Goal: Information Seeking & Learning: Learn about a topic

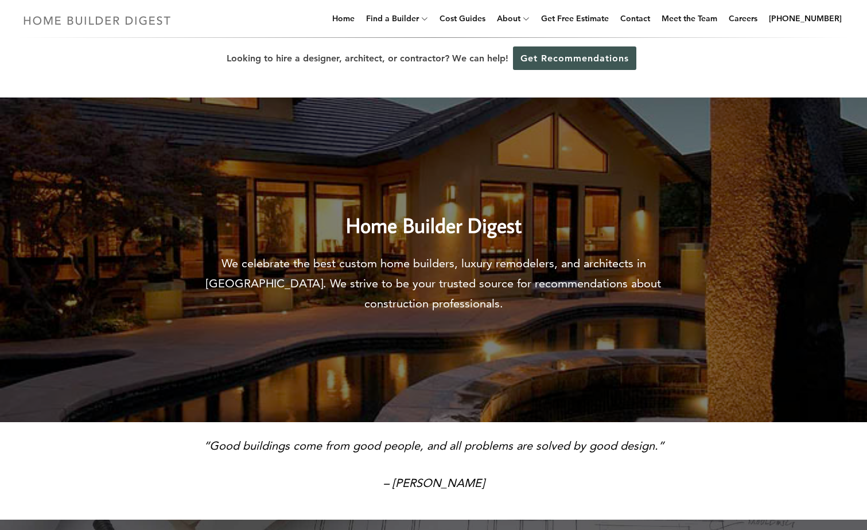
click at [76, 23] on img at bounding box center [97, 20] width 158 height 22
click at [563, 59] on link "Get Recommendations" at bounding box center [574, 58] width 123 height 24
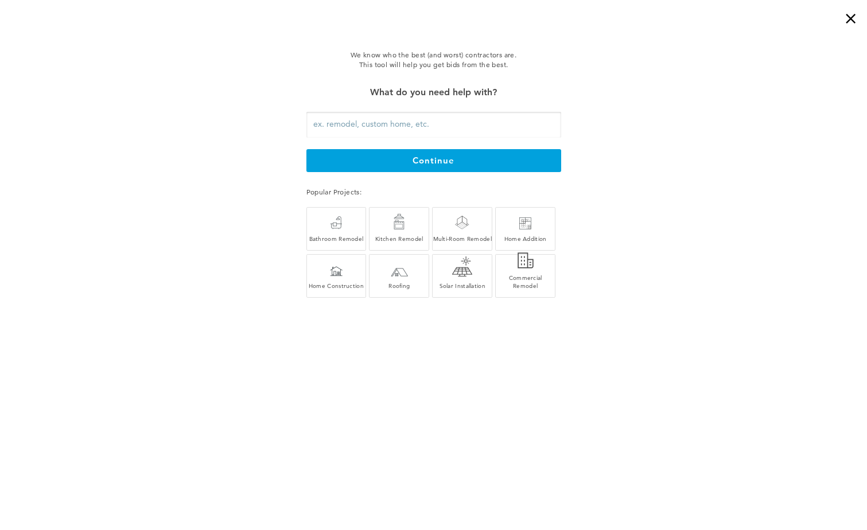
click at [383, 122] on input "text" at bounding box center [433, 125] width 255 height 26
drag, startPoint x: 863, startPoint y: 15, endPoint x: 857, endPoint y: 16, distance: 6.4
click at [860, 15] on div "×" at bounding box center [855, 11] width 23 height 23
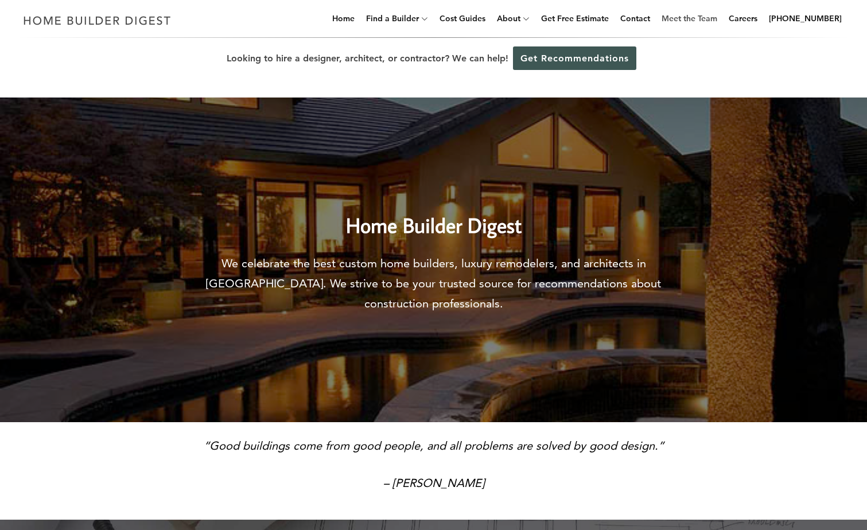
click at [696, 19] on link "Meet the Team" at bounding box center [689, 18] width 65 height 37
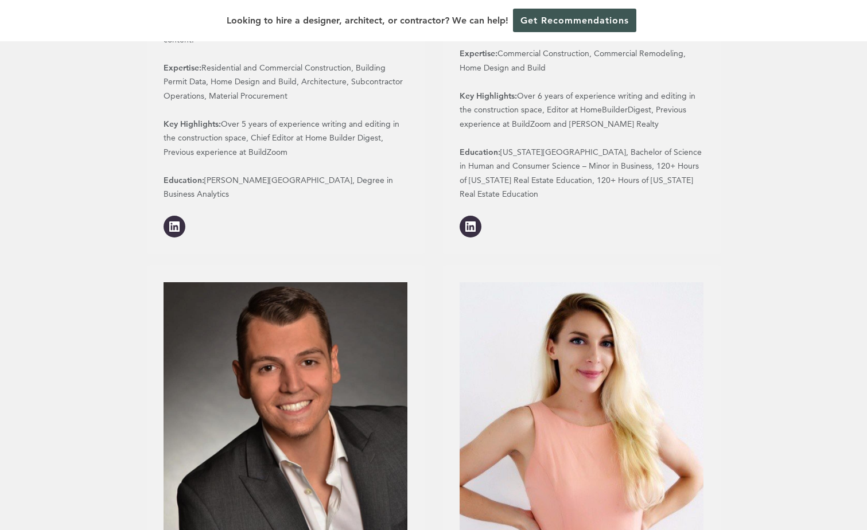
scroll to position [804, 0]
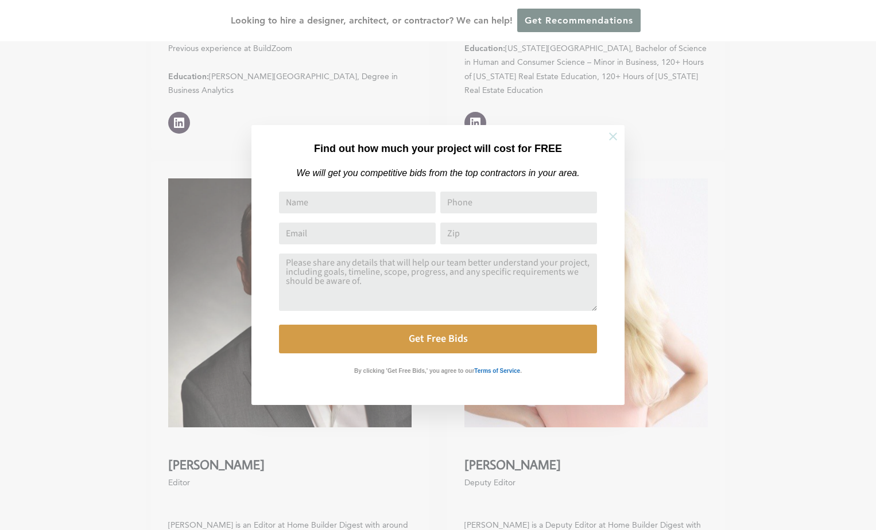
click at [611, 138] on icon at bounding box center [613, 136] width 13 height 13
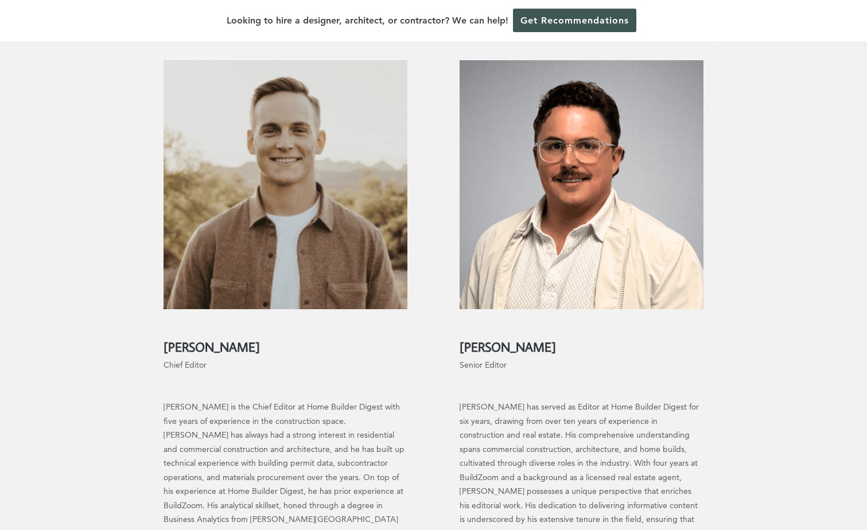
scroll to position [0, 0]
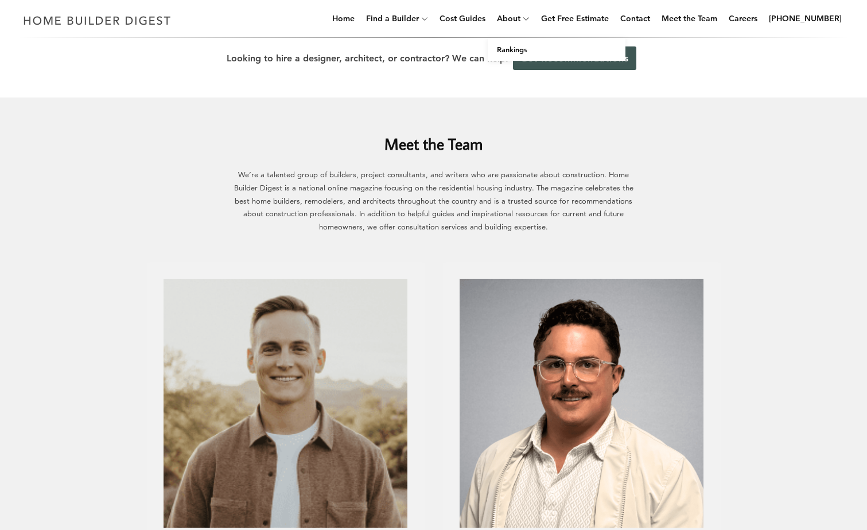
click at [530, 17] on icon at bounding box center [526, 18] width 7 height 9
click at [483, 18] on link "Cost Guides" at bounding box center [462, 18] width 55 height 37
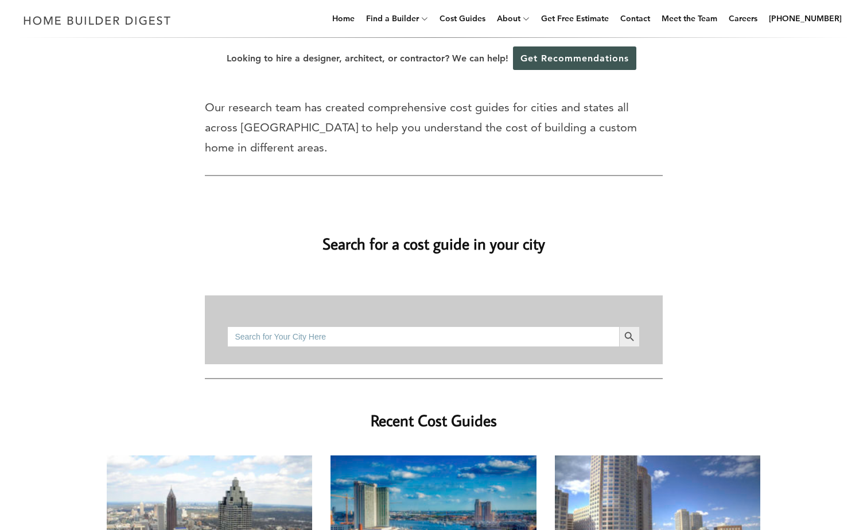
click at [347, 327] on input "Search for:" at bounding box center [422, 337] width 391 height 21
click at [619, 327] on button "Search Button" at bounding box center [629, 337] width 21 height 21
click at [261, 327] on input "02472" at bounding box center [422, 337] width 391 height 21
click at [260, 327] on input "02472" at bounding box center [422, 337] width 391 height 21
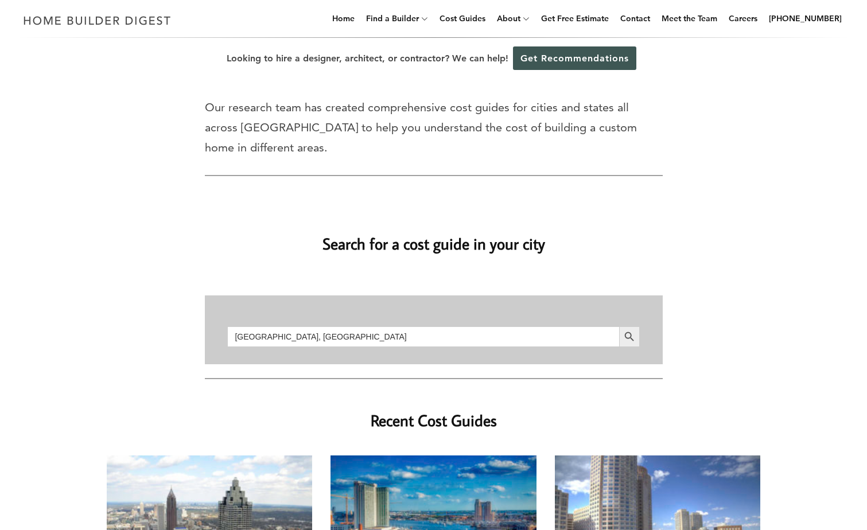
type input "boston, ma"
click at [619, 327] on button "Search Button" at bounding box center [629, 337] width 21 height 21
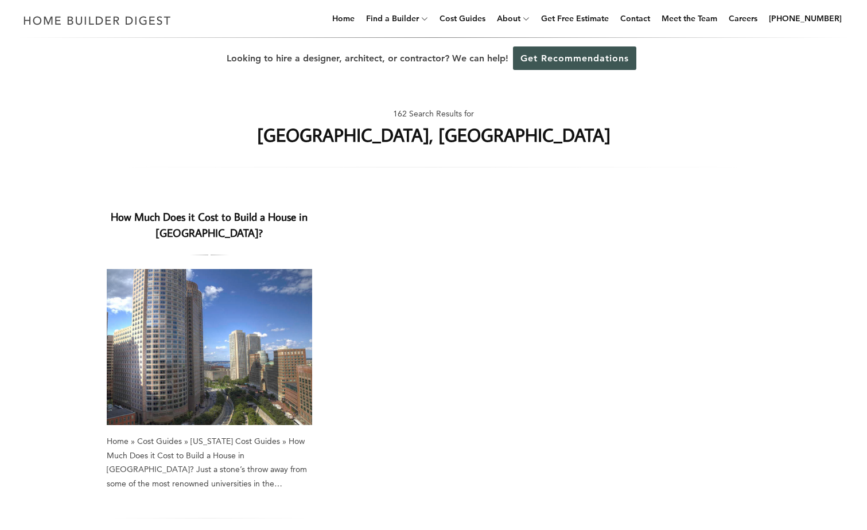
click at [207, 222] on link "How Much Does it Cost to Build a House in [GEOGRAPHIC_DATA]?" at bounding box center [209, 224] width 197 height 31
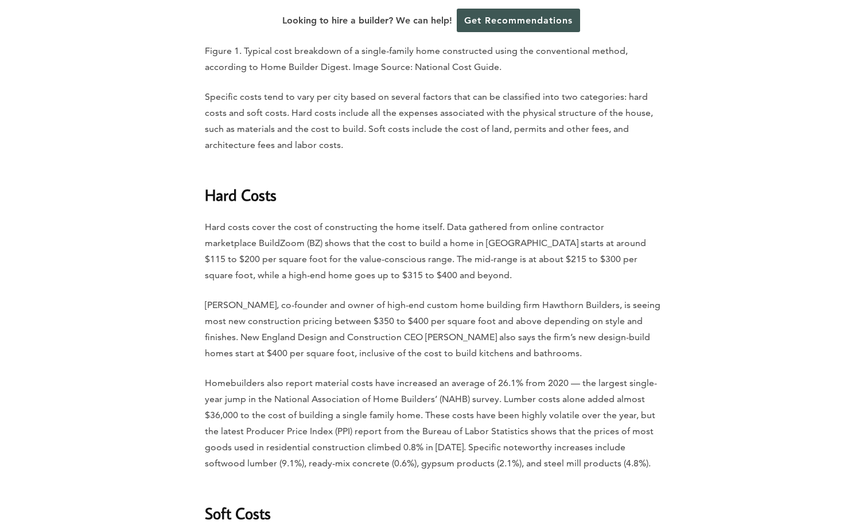
scroll to position [1779, 0]
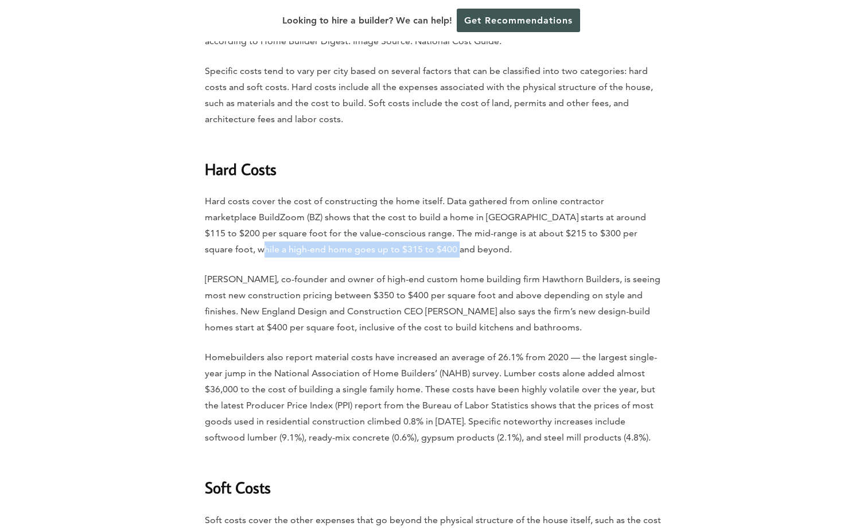
drag, startPoint x: 226, startPoint y: 204, endPoint x: 460, endPoint y: 207, distance: 233.6
click at [460, 207] on p "Hard costs cover the cost of constructing the home itself. Data gathered from o…" at bounding box center [434, 225] width 458 height 64
click at [239, 271] on p "[PERSON_NAME], co-founder and owner of high-end custom home building firm Hawth…" at bounding box center [434, 303] width 458 height 64
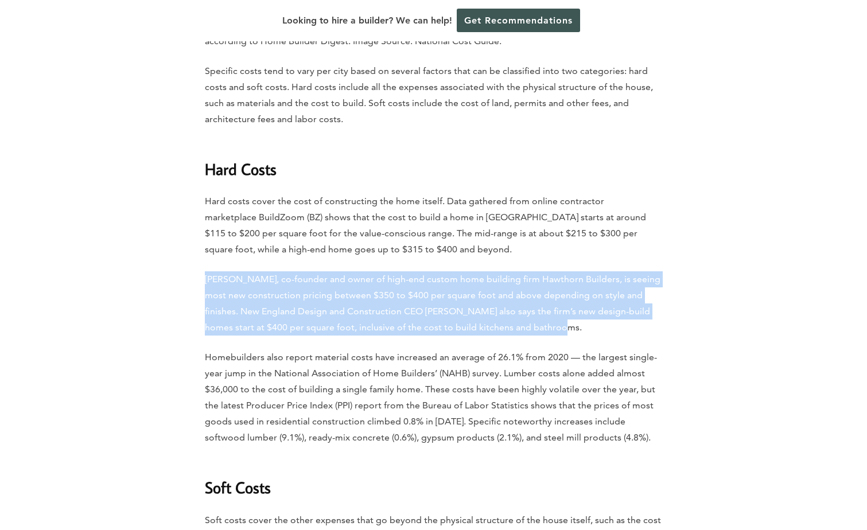
drag, startPoint x: 206, startPoint y: 236, endPoint x: 651, endPoint y: 285, distance: 447.5
click at [651, 285] on p "[PERSON_NAME], co-founder and owner of high-end custom home building firm Hawth…" at bounding box center [434, 303] width 458 height 64
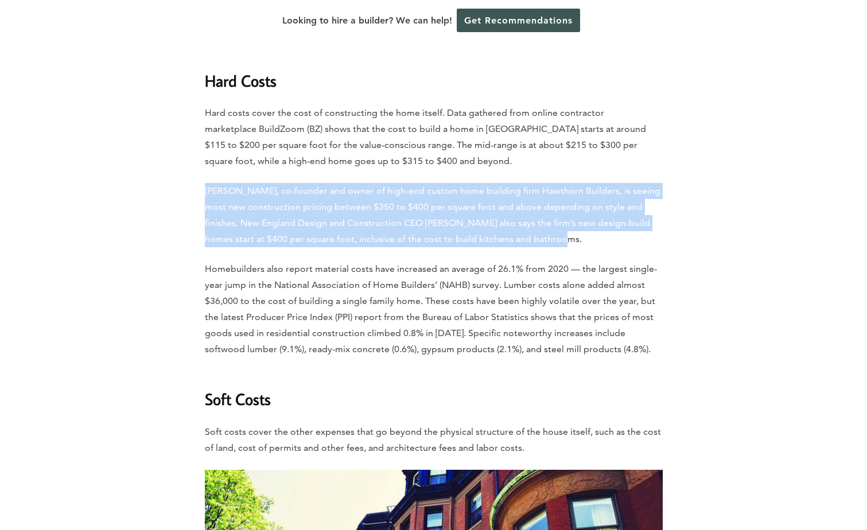
scroll to position [1894, 0]
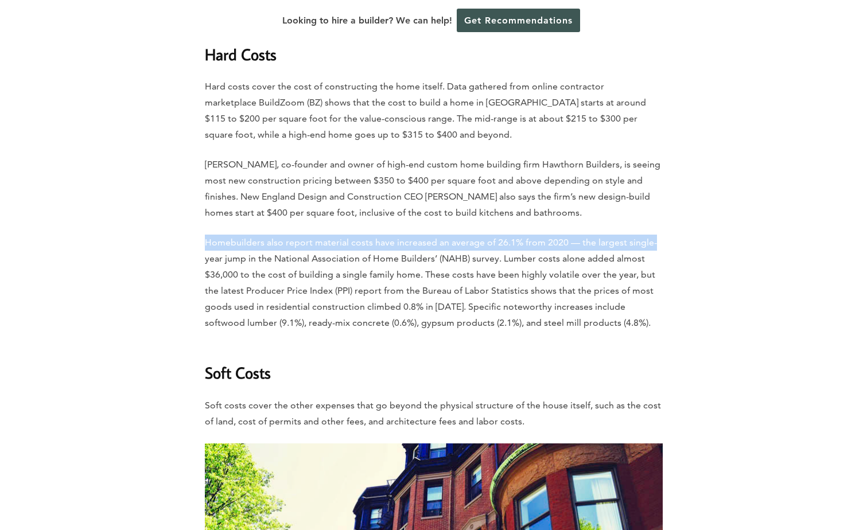
drag, startPoint x: 257, startPoint y: 193, endPoint x: 660, endPoint y: 204, distance: 403.6
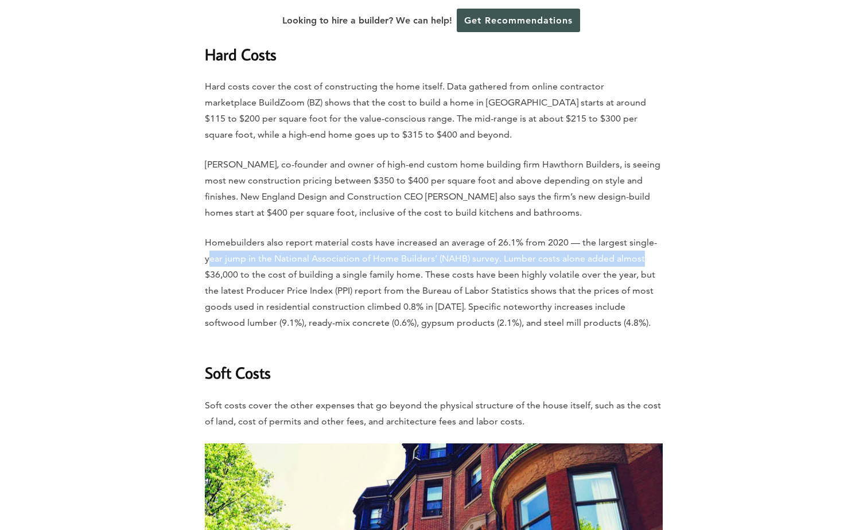
drag, startPoint x: 212, startPoint y: 216, endPoint x: 678, endPoint y: 223, distance: 466.1
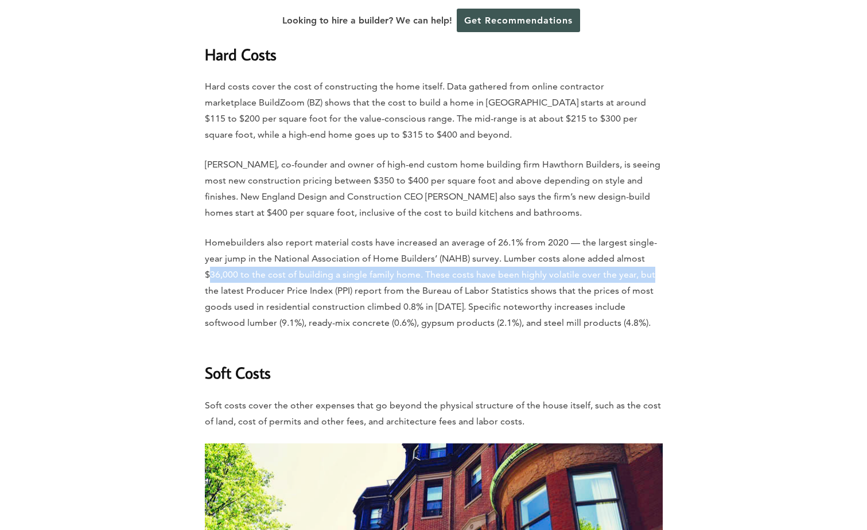
drag, startPoint x: 210, startPoint y: 232, endPoint x: 662, endPoint y: 233, distance: 451.7
click at [662, 235] on p "Homebuilders also report material costs have increased an average of 26.1% from…" at bounding box center [434, 283] width 458 height 96
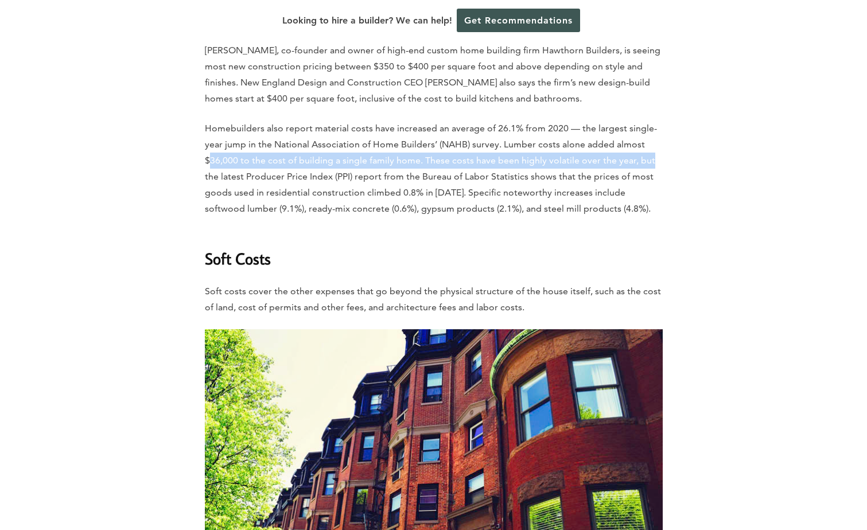
scroll to position [2009, 0]
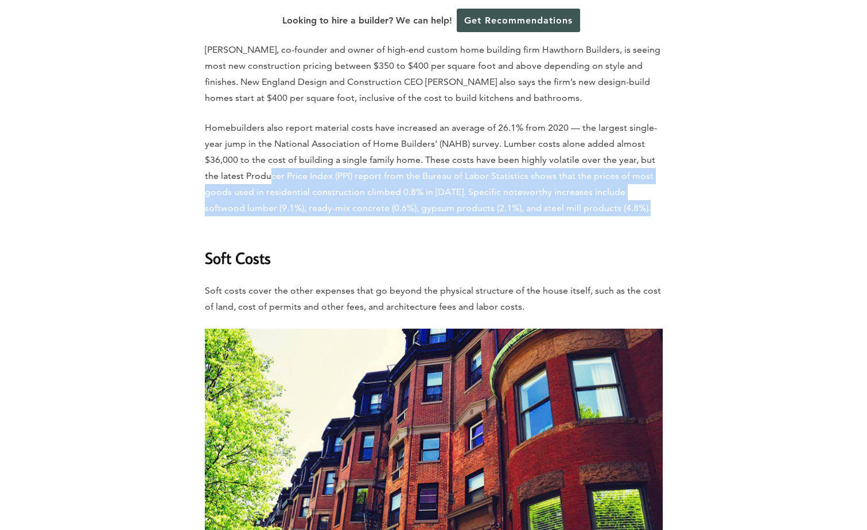
drag, startPoint x: 271, startPoint y: 135, endPoint x: 625, endPoint y: 170, distance: 355.3
click at [625, 170] on p "Homebuilders also report material costs have increased an average of 26.1% from…" at bounding box center [434, 168] width 458 height 96
click at [442, 170] on p "Homebuilders also report material costs have increased an average of 26.1% from…" at bounding box center [434, 168] width 458 height 96
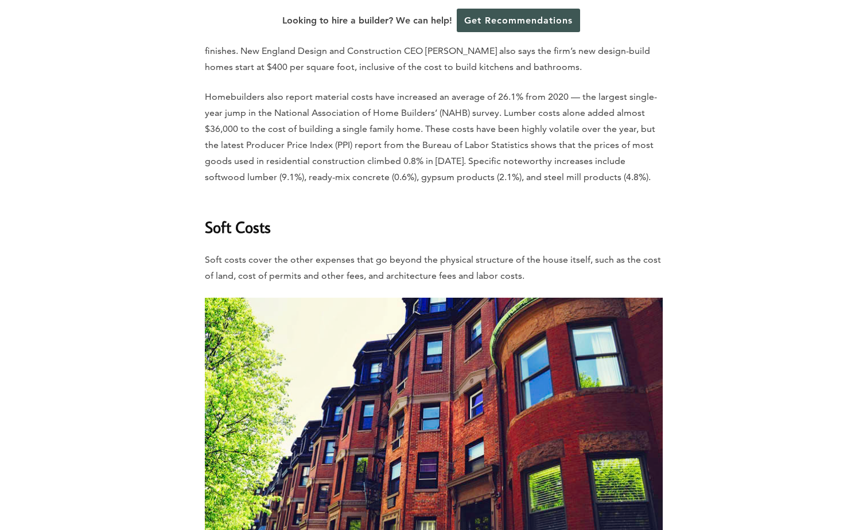
scroll to position [2066, 0]
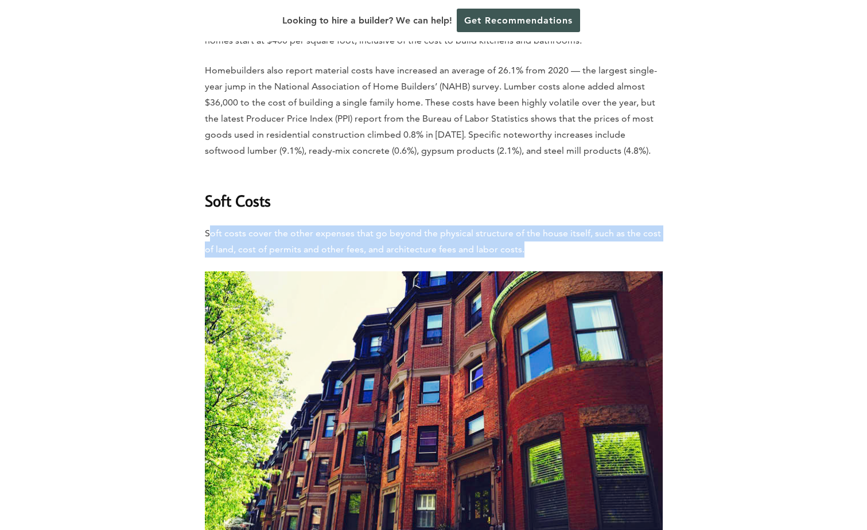
drag, startPoint x: 208, startPoint y: 188, endPoint x: 569, endPoint y: 209, distance: 362.2
click at [569, 226] on p "Soft costs cover the other expenses that go beyond the physical structure of th…" at bounding box center [434, 242] width 458 height 32
drag, startPoint x: 569, startPoint y: 209, endPoint x: 468, endPoint y: 207, distance: 101.0
click at [468, 226] on p "Soft costs cover the other expenses that go beyond the physical structure of th…" at bounding box center [434, 242] width 458 height 32
drag, startPoint x: 205, startPoint y: 189, endPoint x: 584, endPoint y: 211, distance: 379.5
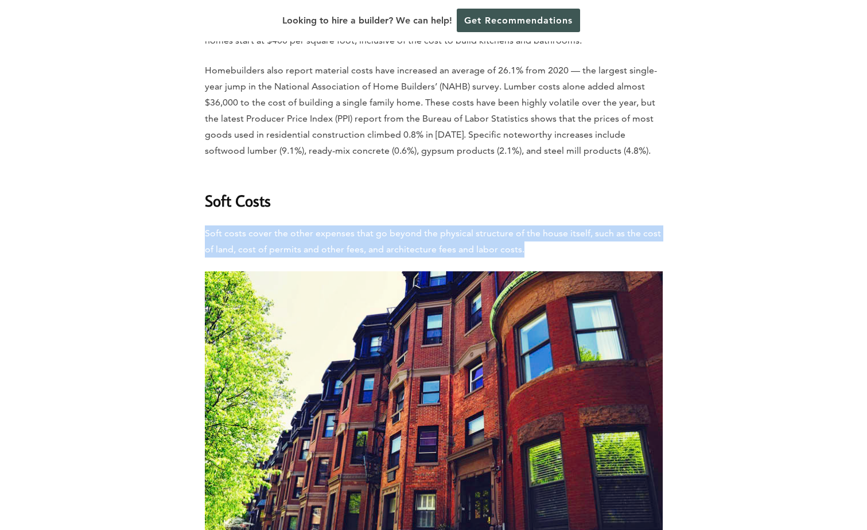
click at [584, 226] on p "Soft costs cover the other expenses that go beyond the physical structure of th…" at bounding box center [434, 242] width 458 height 32
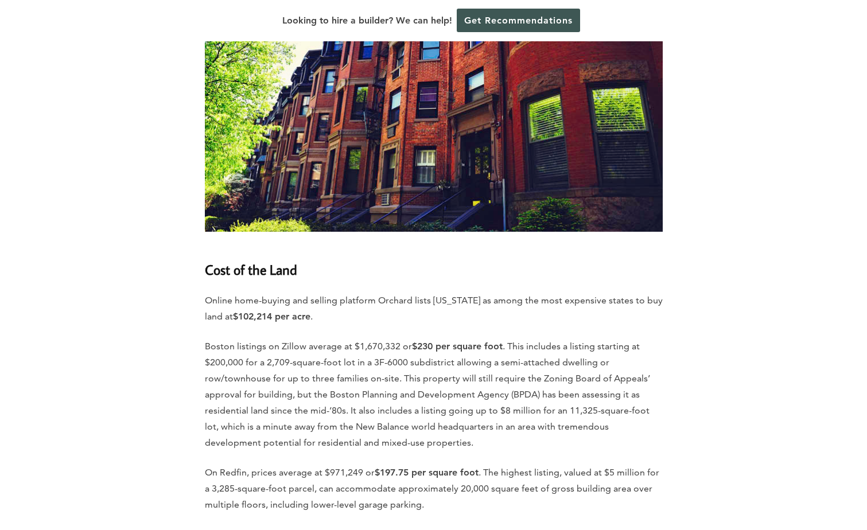
scroll to position [2468, 0]
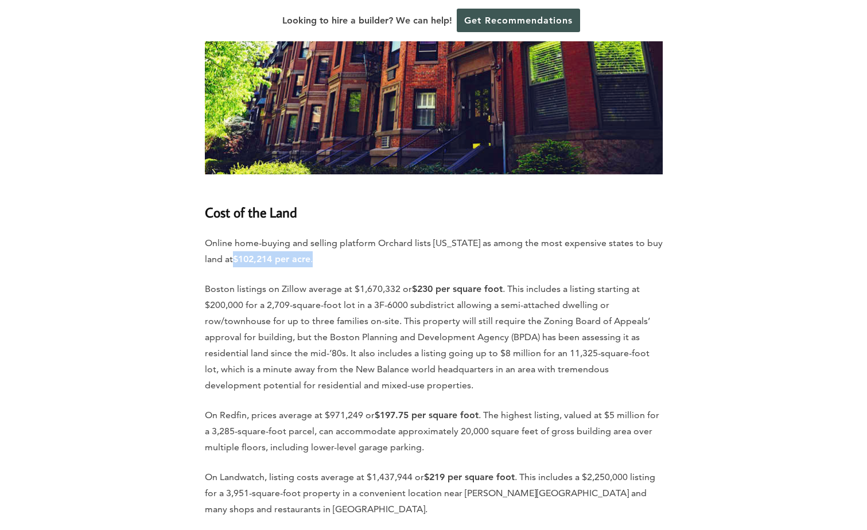
drag, startPoint x: 253, startPoint y: 216, endPoint x: 335, endPoint y: 215, distance: 82.1
click at [335, 235] on p "Online home-buying and selling platform Orchard lists [US_STATE] as among the m…" at bounding box center [434, 251] width 458 height 32
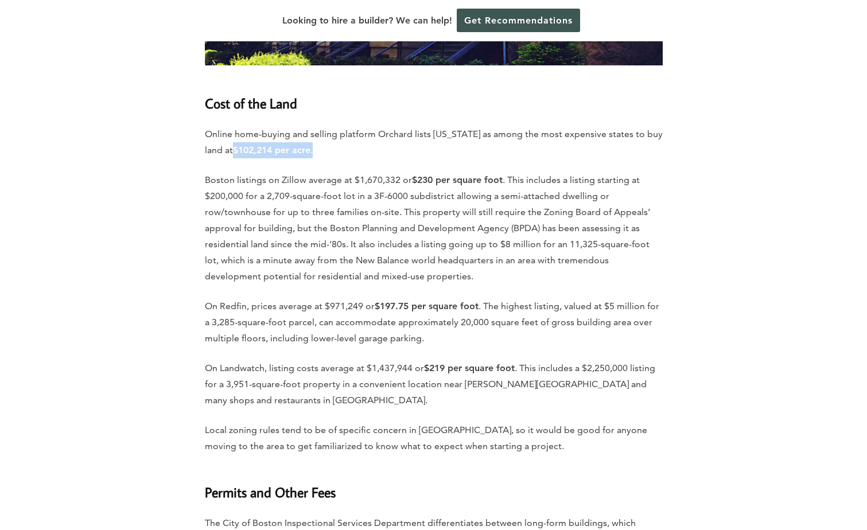
scroll to position [2583, 0]
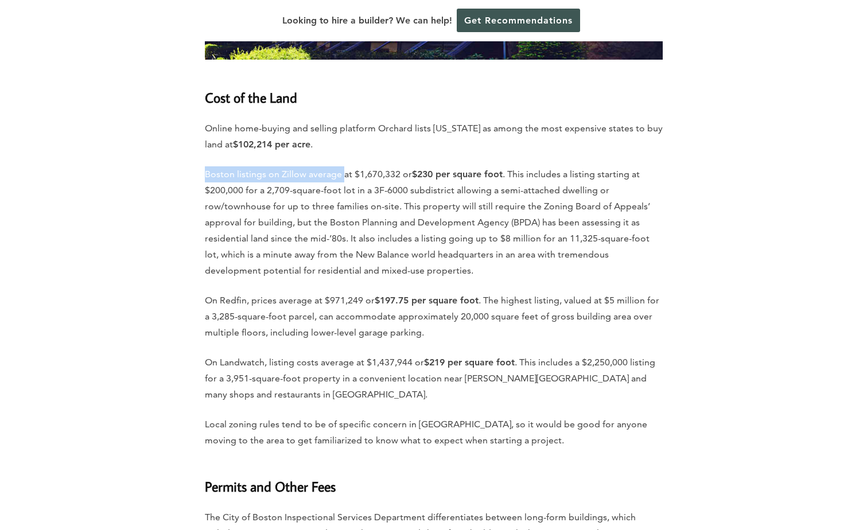
drag, startPoint x: 205, startPoint y: 131, endPoint x: 343, endPoint y: 123, distance: 138.0
click at [343, 166] on p "Boston listings on Zillow average at $1,670,332 or $230 per square foot . This …" at bounding box center [434, 222] width 458 height 112
drag, startPoint x: 343, startPoint y: 123, endPoint x: 331, endPoint y: 128, distance: 13.4
click at [331, 166] on p "Boston listings on Zillow average at $1,670,332 or $230 per square foot . This …" at bounding box center [434, 222] width 458 height 112
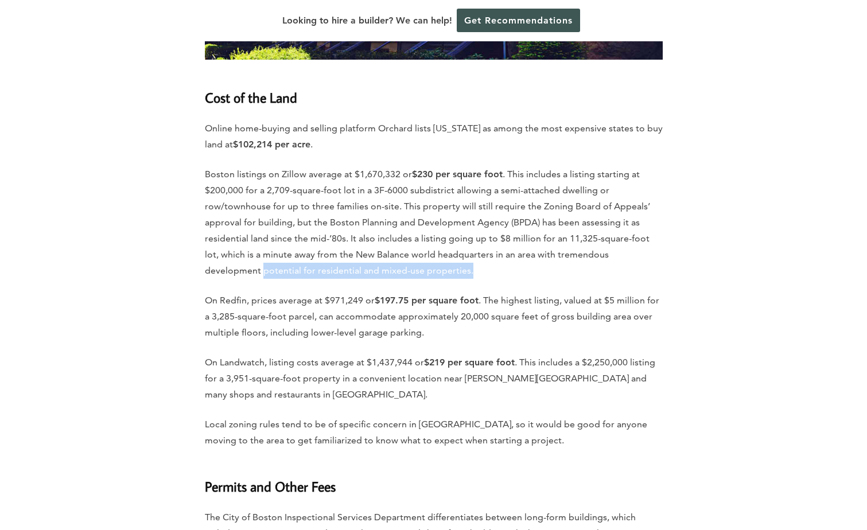
drag, startPoint x: 211, startPoint y: 224, endPoint x: 436, endPoint y: 227, distance: 225.0
click at [241, 293] on p "On Redfin, prices average at $971,249 or $197.75 per square foot . The highest …" at bounding box center [434, 317] width 458 height 48
drag, startPoint x: 271, startPoint y: 257, endPoint x: 384, endPoint y: 252, distance: 112.6
click at [384, 293] on p "On Redfin, prices average at $971,249 or $197.75 per square foot . The highest …" at bounding box center [434, 317] width 458 height 48
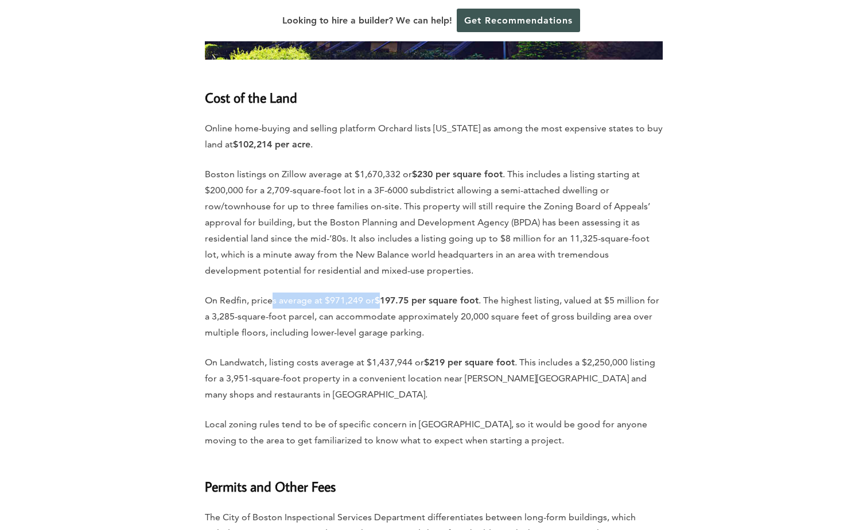
drag, startPoint x: 384, startPoint y: 252, endPoint x: 382, endPoint y: 261, distance: 9.3
click at [378, 295] on strong "$197.75 per square foot" at bounding box center [427, 300] width 104 height 11
click at [386, 293] on p "On Redfin, prices average at $971,249 or $197.75 per square foot . The highest …" at bounding box center [434, 317] width 458 height 48
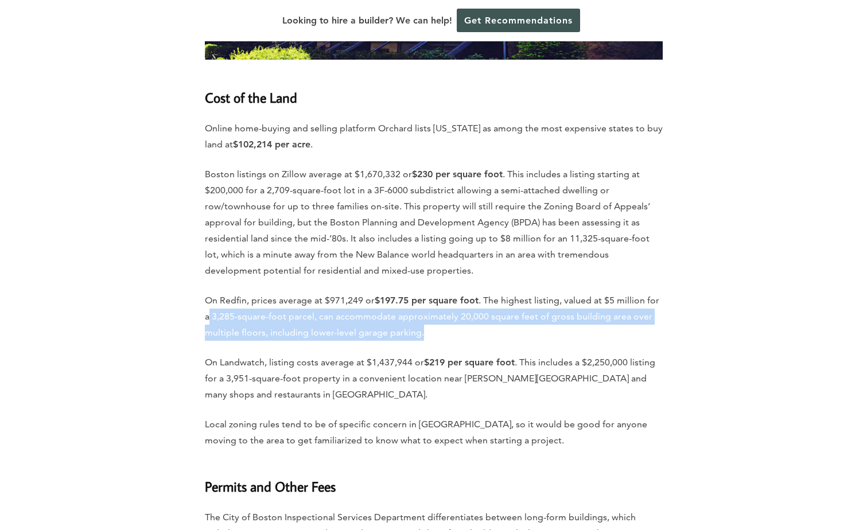
drag, startPoint x: 209, startPoint y: 271, endPoint x: 437, endPoint y: 287, distance: 228.9
click at [437, 293] on p "On Redfin, prices average at $971,249 or $197.75 per square foot . The highest …" at bounding box center [434, 317] width 458 height 48
drag, startPoint x: 437, startPoint y: 287, endPoint x: 385, endPoint y: 292, distance: 53.1
click at [385, 293] on p "On Redfin, prices average at $971,249 or $197.75 per square foot . The highest …" at bounding box center [434, 317] width 458 height 48
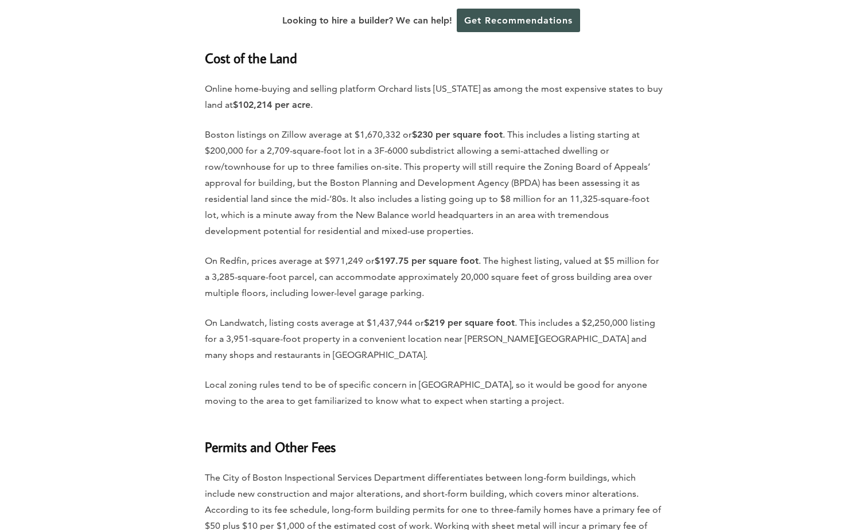
scroll to position [2640, 0]
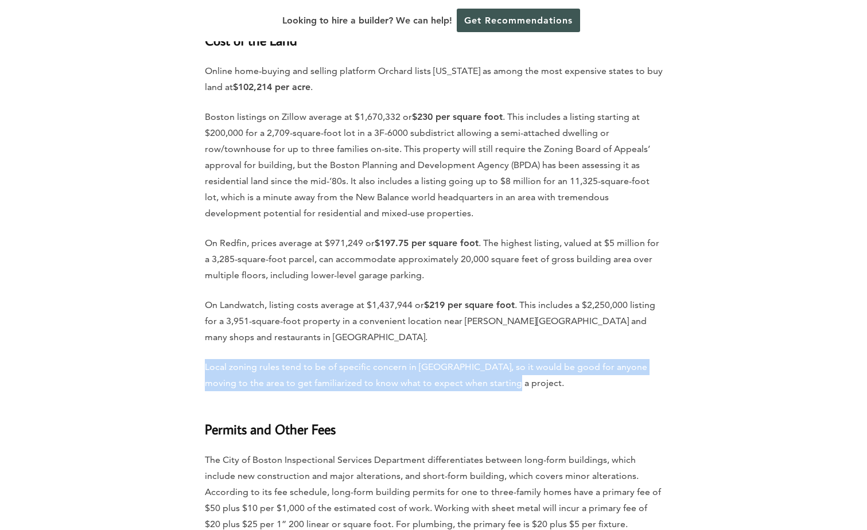
drag, startPoint x: 246, startPoint y: 320, endPoint x: 573, endPoint y: 338, distance: 328.2
click at [573, 359] on p "Local zoning rules tend to be of specific concern in [GEOGRAPHIC_DATA], so it w…" at bounding box center [434, 375] width 458 height 32
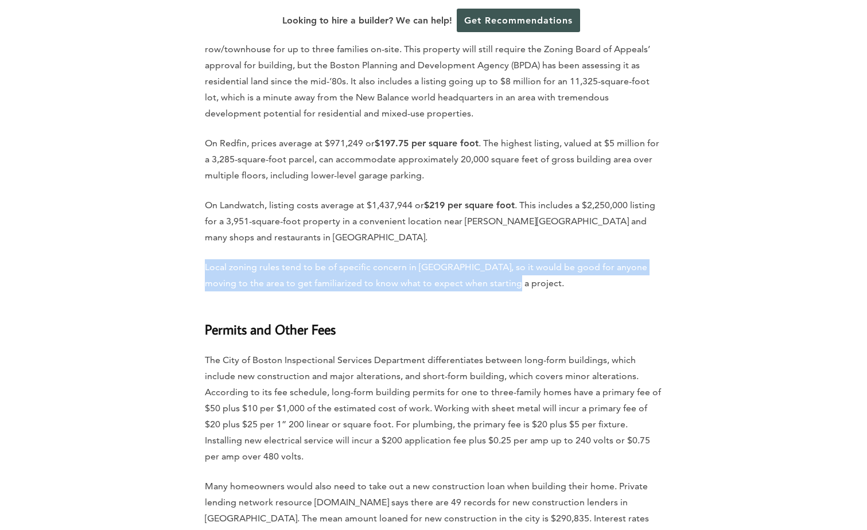
scroll to position [2755, 0]
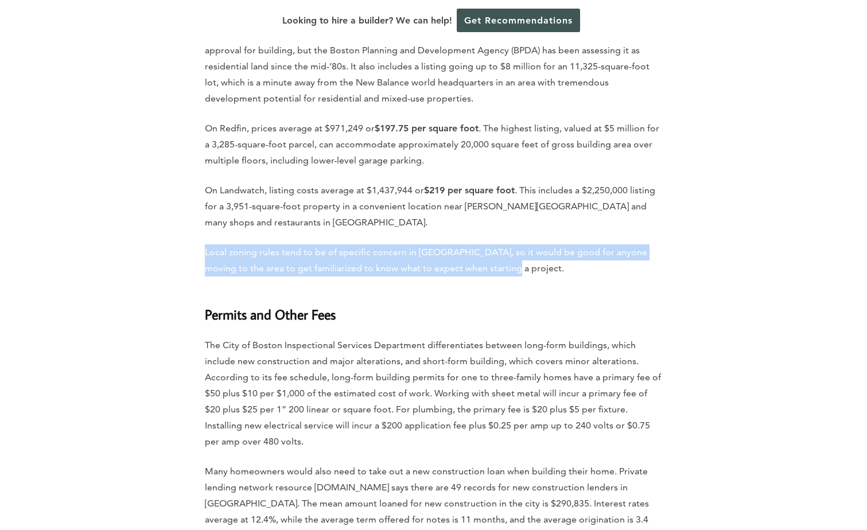
click at [246, 244] on p "Local zoning rules tend to be of specific concern in [GEOGRAPHIC_DATA], so it w…" at bounding box center [434, 260] width 458 height 32
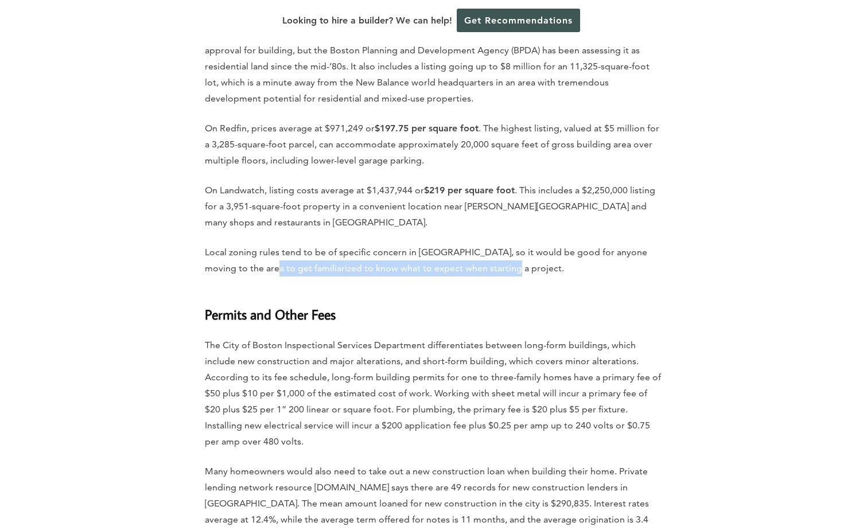
drag, startPoint x: 240, startPoint y: 230, endPoint x: 510, endPoint y: 227, distance: 269.2
click at [510, 244] on p "Local zoning rules tend to be of specific concern in [GEOGRAPHIC_DATA], so it w…" at bounding box center [434, 260] width 458 height 32
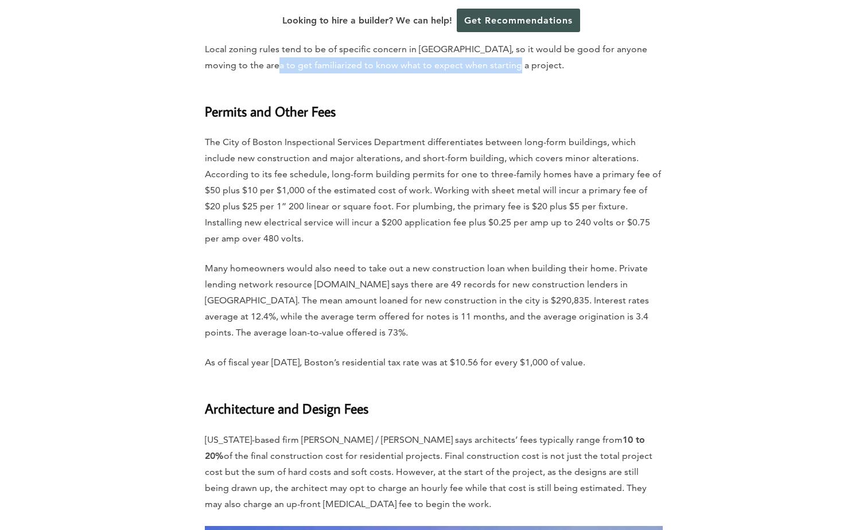
scroll to position [2984, 0]
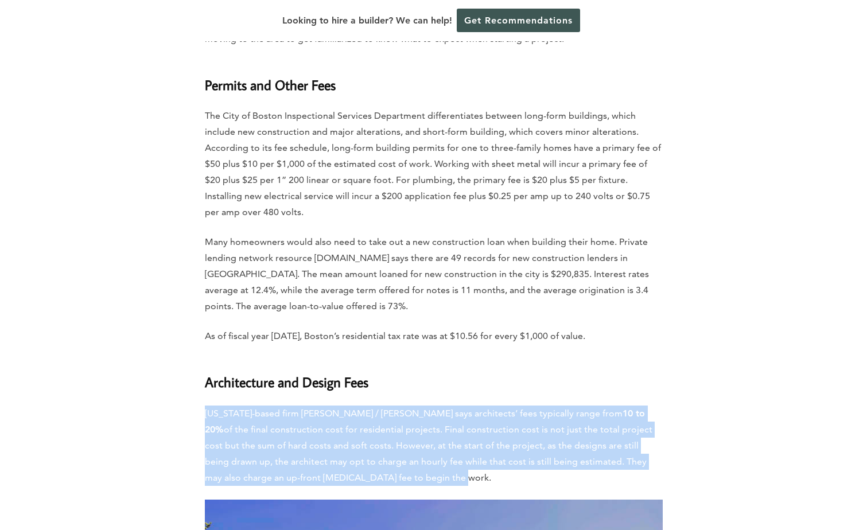
drag, startPoint x: 207, startPoint y: 353, endPoint x: 364, endPoint y: 416, distance: 169.2
click at [364, 416] on p "[US_STATE]-based firm [PERSON_NAME] / [PERSON_NAME] says architects’ fees typic…" at bounding box center [434, 446] width 458 height 80
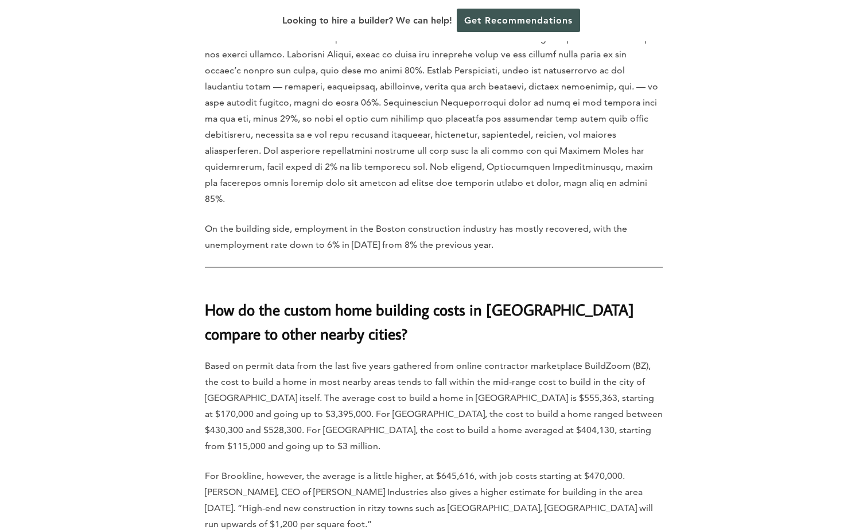
scroll to position [3731, 0]
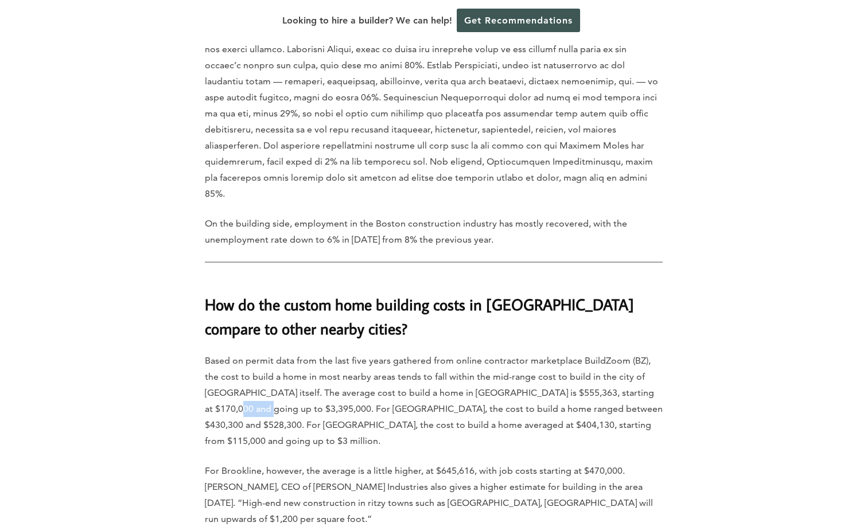
drag, startPoint x: 205, startPoint y: 335, endPoint x: 234, endPoint y: 335, distance: 28.7
click at [234, 353] on p "Based on permit data from the last five years gathered from online contractor m…" at bounding box center [434, 401] width 458 height 96
drag, startPoint x: 234, startPoint y: 335, endPoint x: 300, endPoint y: 339, distance: 65.6
click at [329, 353] on p "Based on permit data from the last five years gathered from online contractor m…" at bounding box center [434, 401] width 458 height 96
drag, startPoint x: 204, startPoint y: 333, endPoint x: 251, endPoint y: 333, distance: 47.1
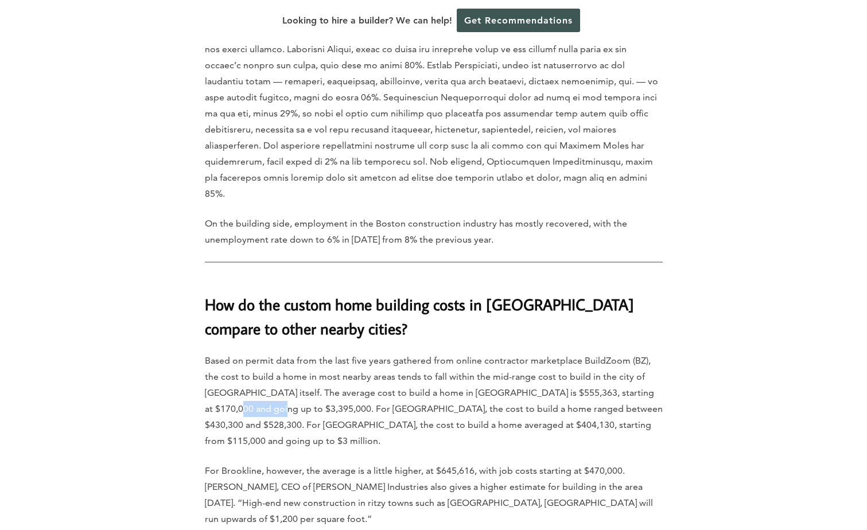
click at [251, 353] on p "Based on permit data from the last five years gathered from online contractor m…" at bounding box center [434, 401] width 458 height 96
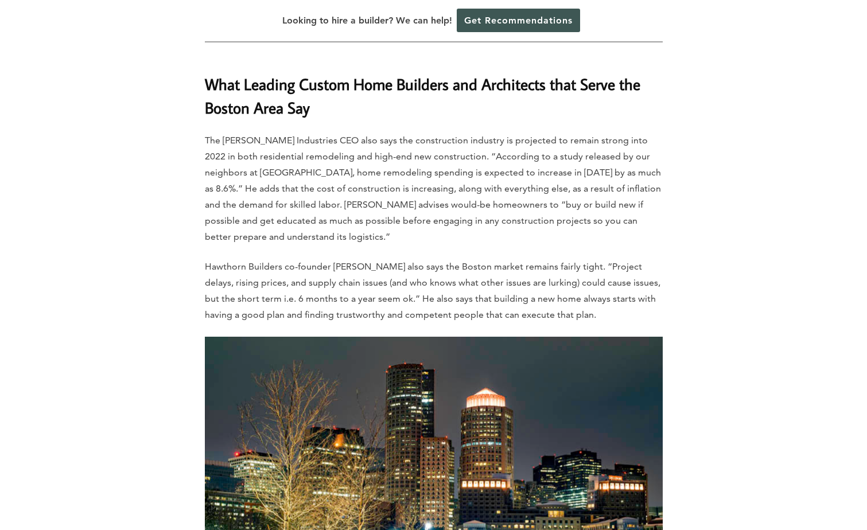
scroll to position [4132, 0]
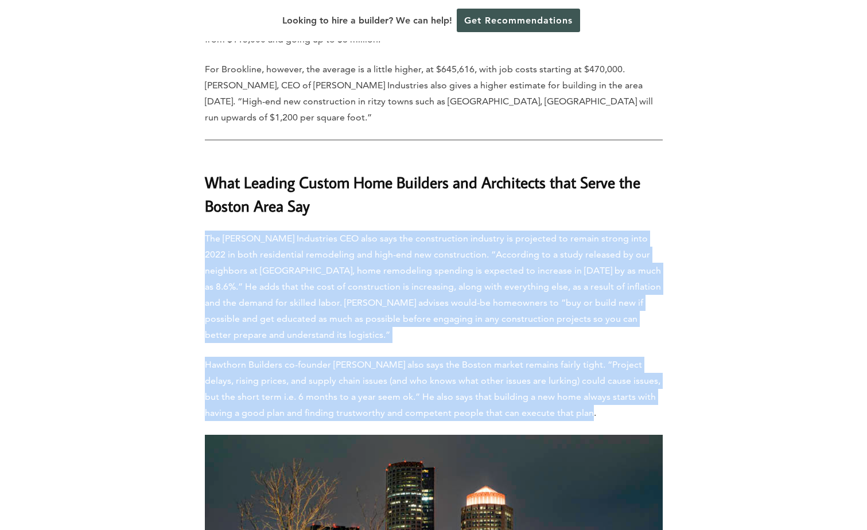
drag, startPoint x: 209, startPoint y: 130, endPoint x: 696, endPoint y: 301, distance: 516.1
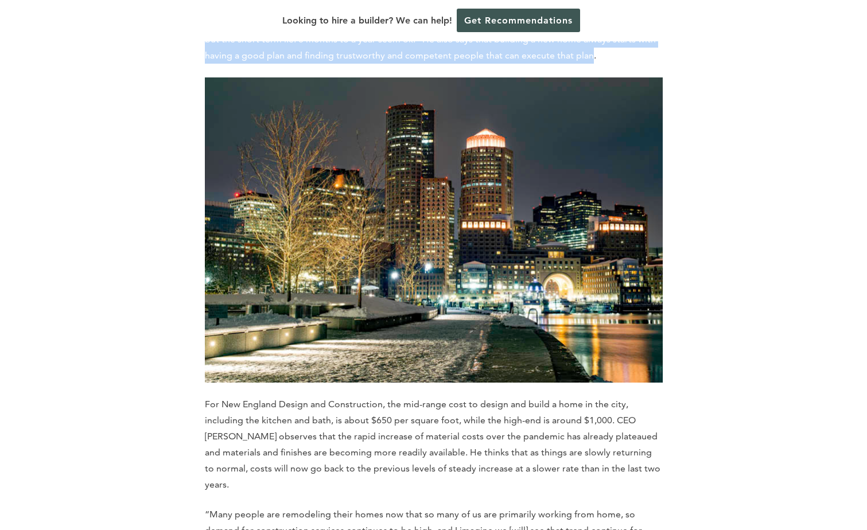
scroll to position [4477, 0]
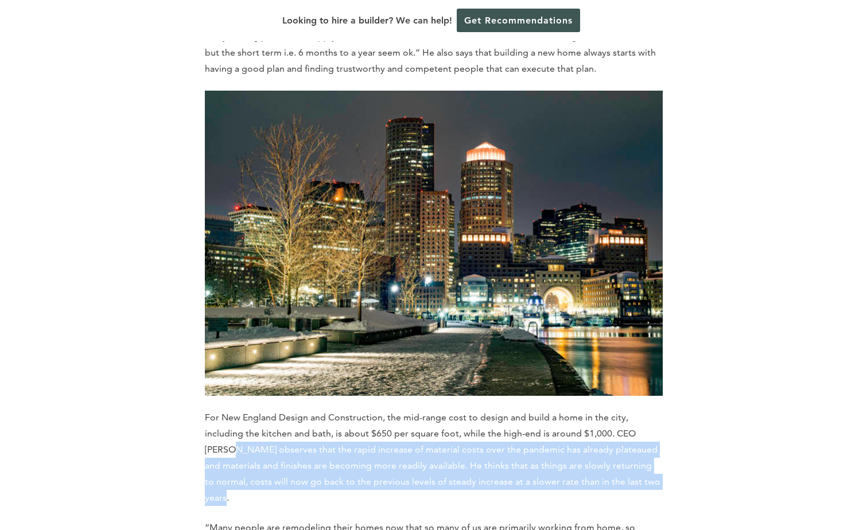
drag, startPoint x: 202, startPoint y: 344, endPoint x: 618, endPoint y: 395, distance: 419.3
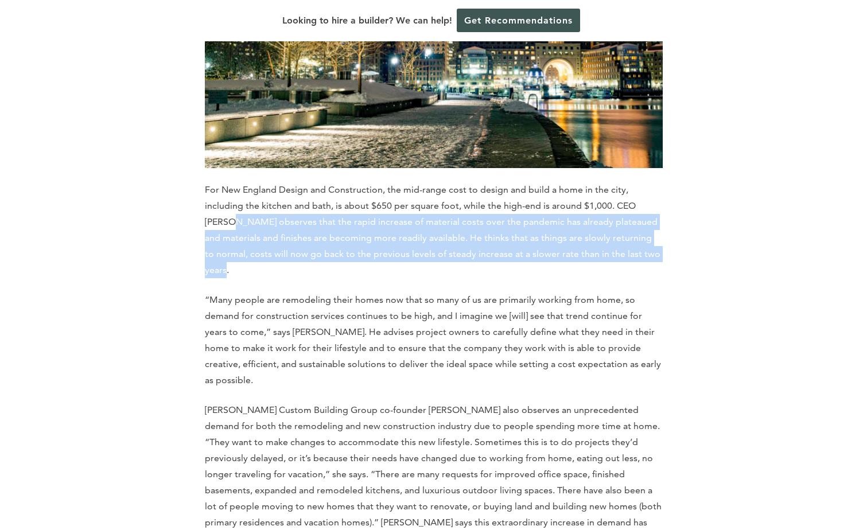
scroll to position [4706, 0]
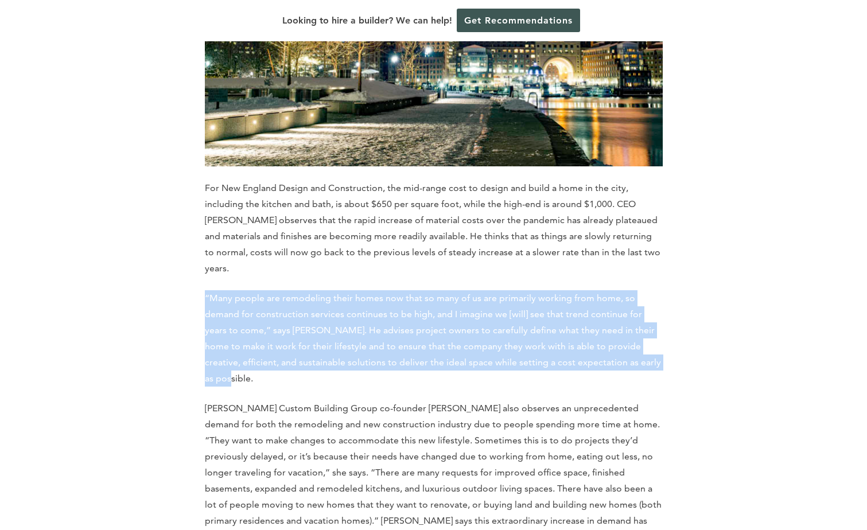
drag, startPoint x: 359, startPoint y: 201, endPoint x: 665, endPoint y: 258, distance: 311.2
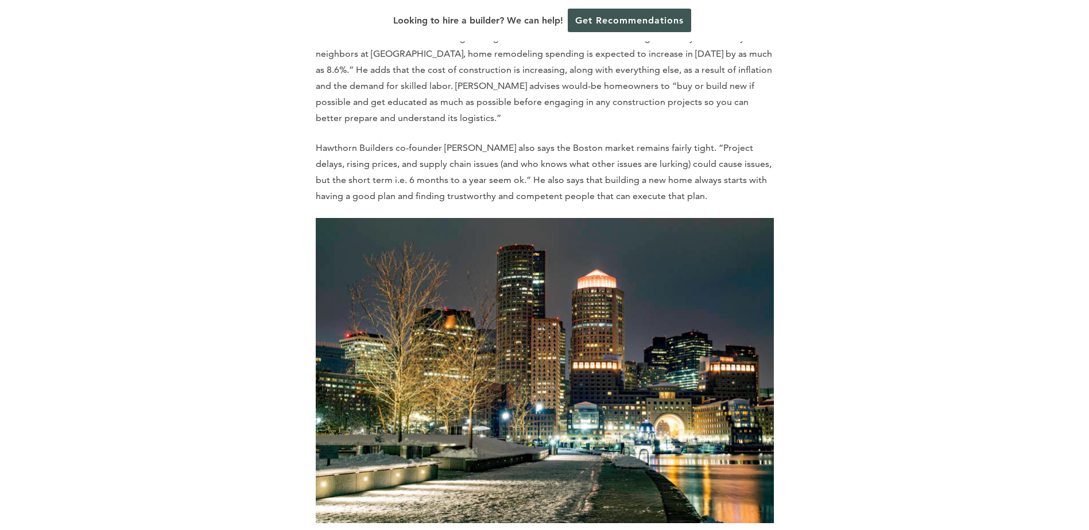
scroll to position [4333, 0]
